Goal: Task Accomplishment & Management: Manage account settings

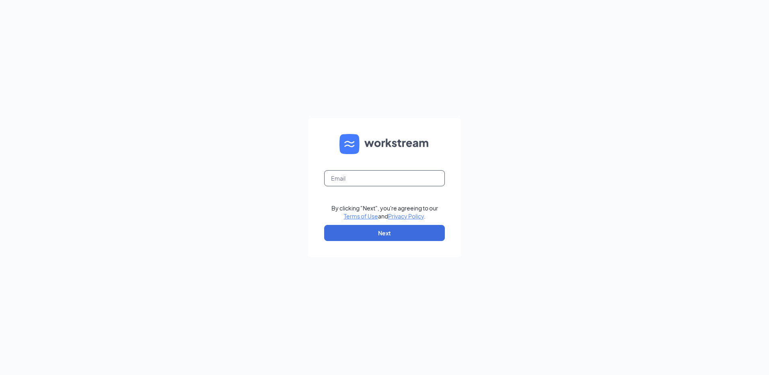
click at [409, 184] on input "text" at bounding box center [384, 178] width 121 height 16
type input "john.catanzaro@mmcustard.com"
click at [394, 229] on button "Next" at bounding box center [384, 233] width 121 height 16
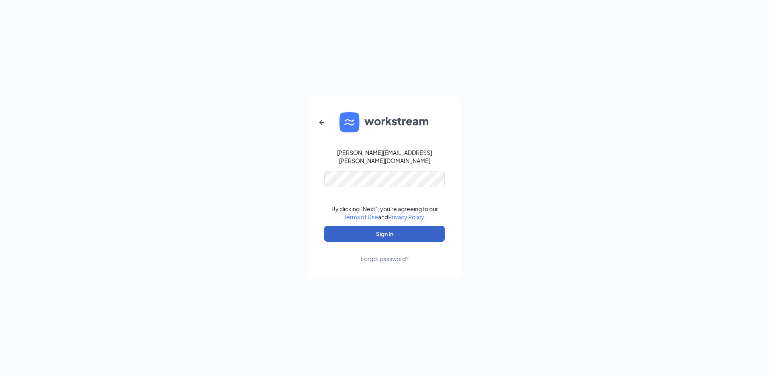
click at [404, 230] on button "Sign In" at bounding box center [384, 234] width 121 height 16
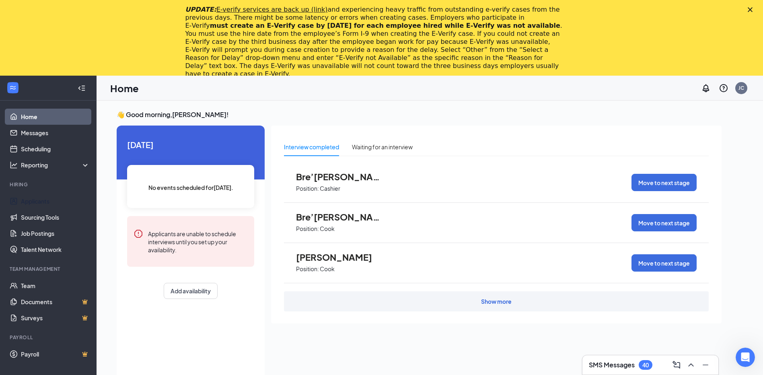
click at [40, 201] on link "Applicants" at bounding box center [55, 201] width 69 height 16
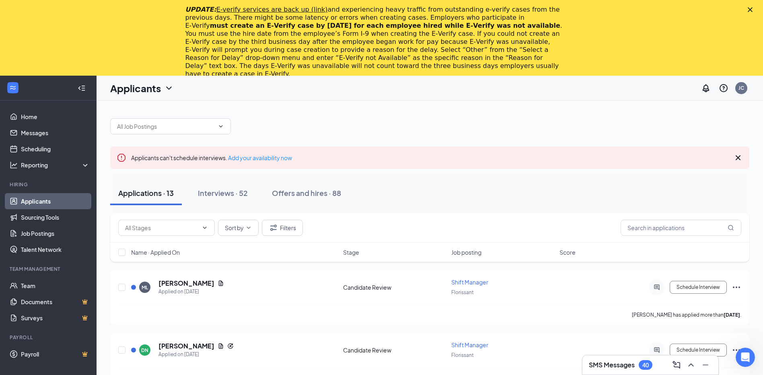
click at [216, 192] on div "Interviews · 52" at bounding box center [223, 193] width 50 height 10
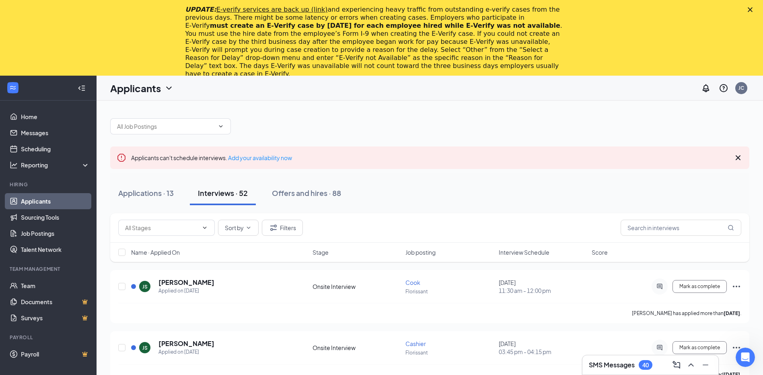
click at [133, 195] on div "Applications · 13" at bounding box center [146, 193] width 56 height 10
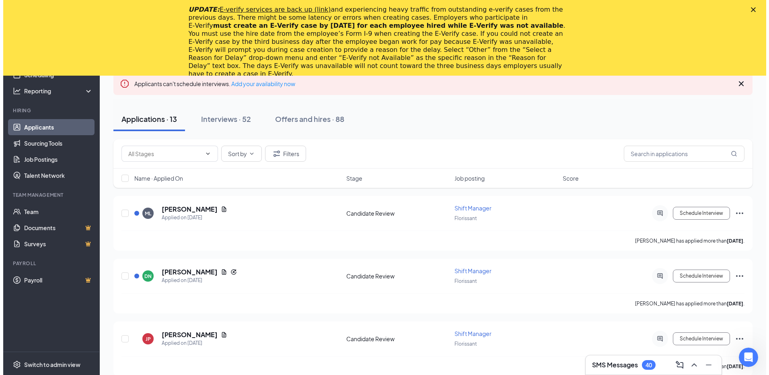
scroll to position [80, 0]
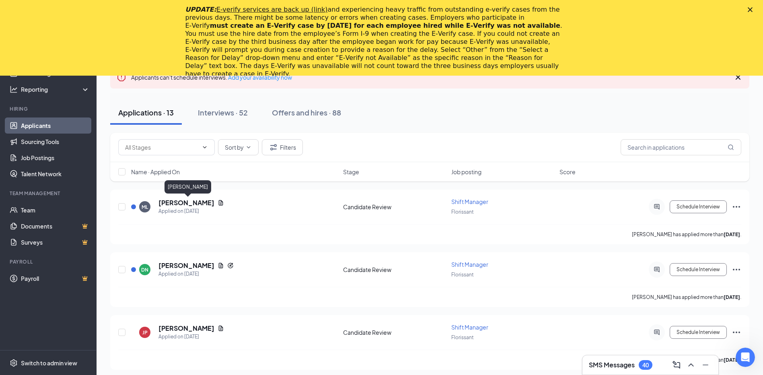
click at [180, 204] on h5 "[PERSON_NAME]" at bounding box center [186, 202] width 56 height 9
